Goal: Register for event/course

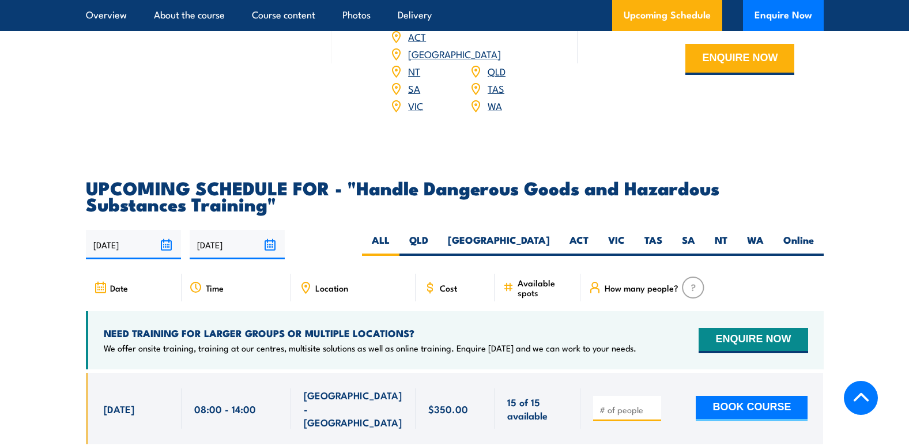
scroll to position [1557, 0]
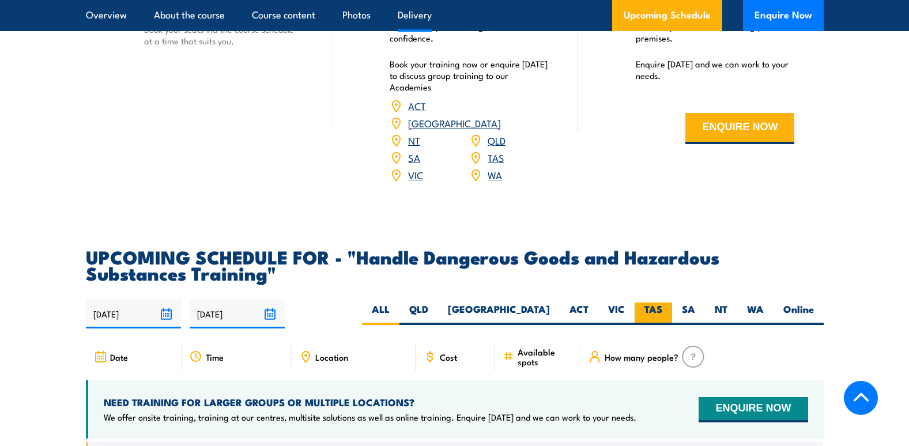
click at [650, 325] on label "TAS" at bounding box center [653, 314] width 37 height 22
click at [662, 310] on input "TAS" at bounding box center [665, 306] width 7 height 7
radio input "true"
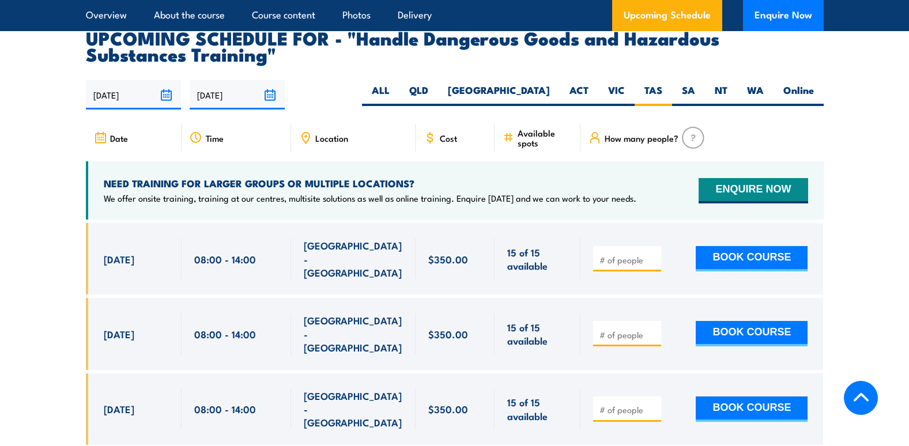
scroll to position [1787, 0]
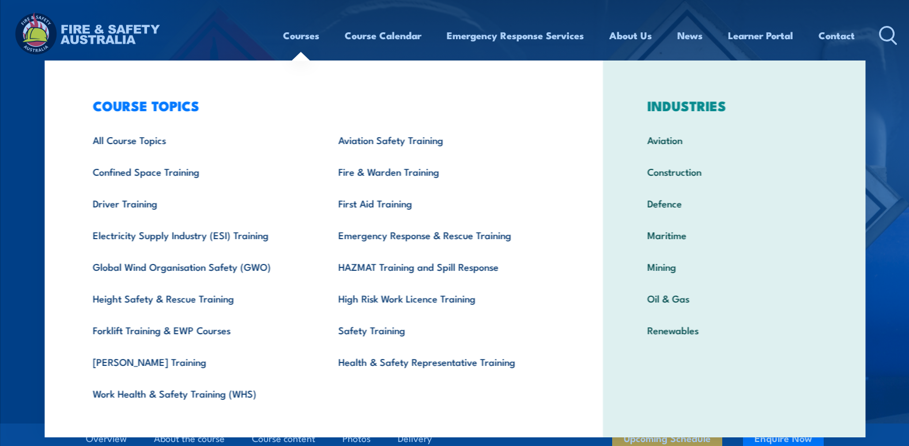
drag, startPoint x: 322, startPoint y: 74, endPoint x: 317, endPoint y: 74, distance: 5.8
